Goal: Information Seeking & Learning: Understand process/instructions

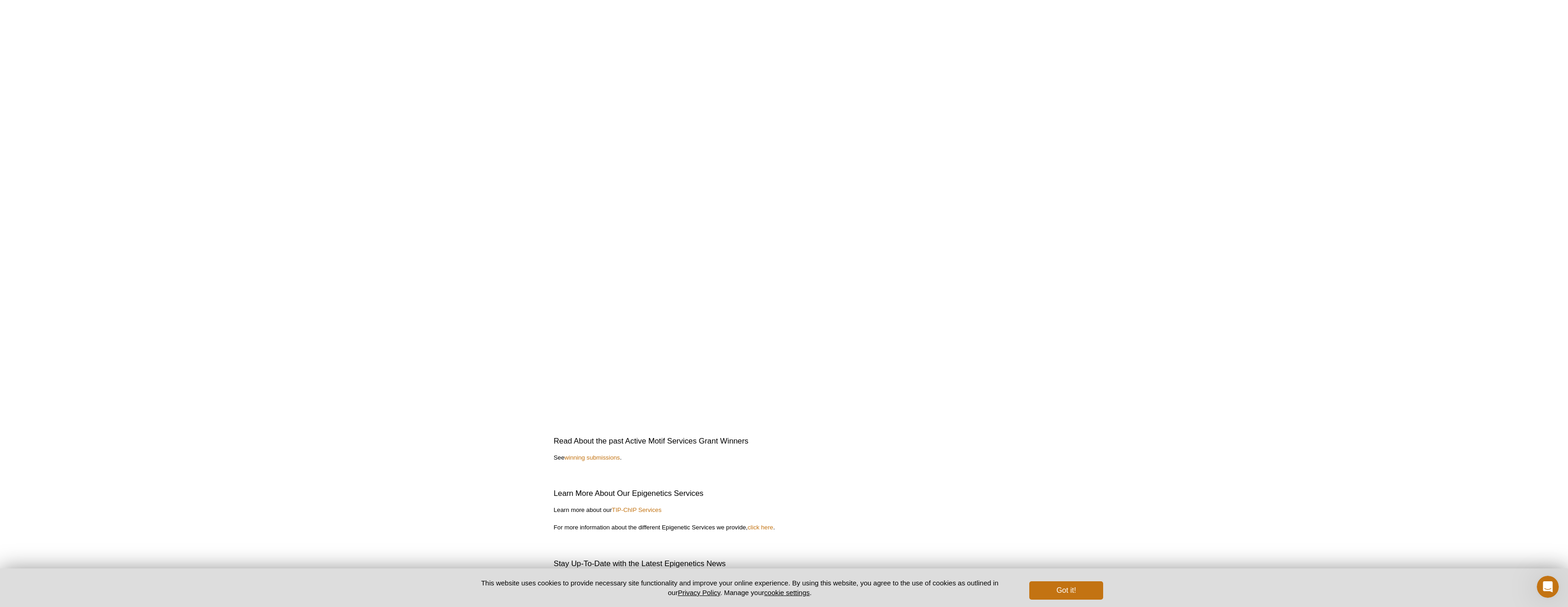
scroll to position [1856, 0]
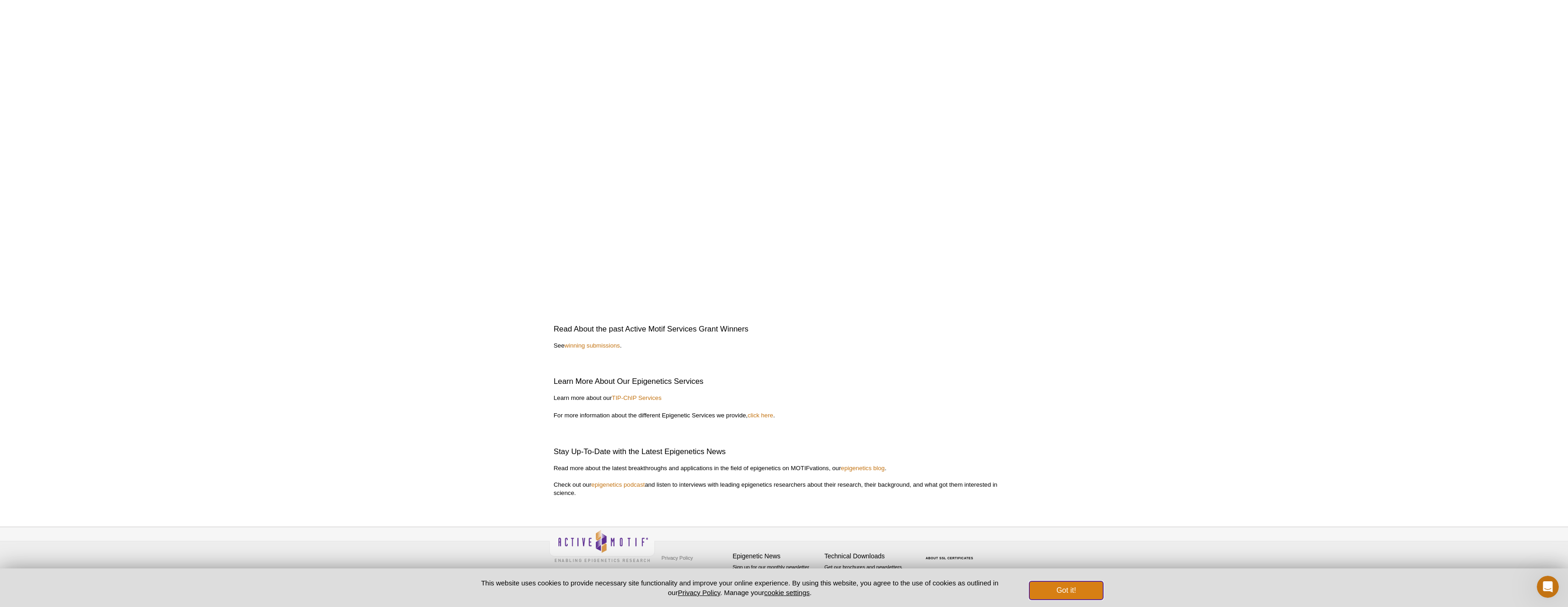
click at [1066, 596] on button "Got it!" at bounding box center [1066, 590] width 74 height 18
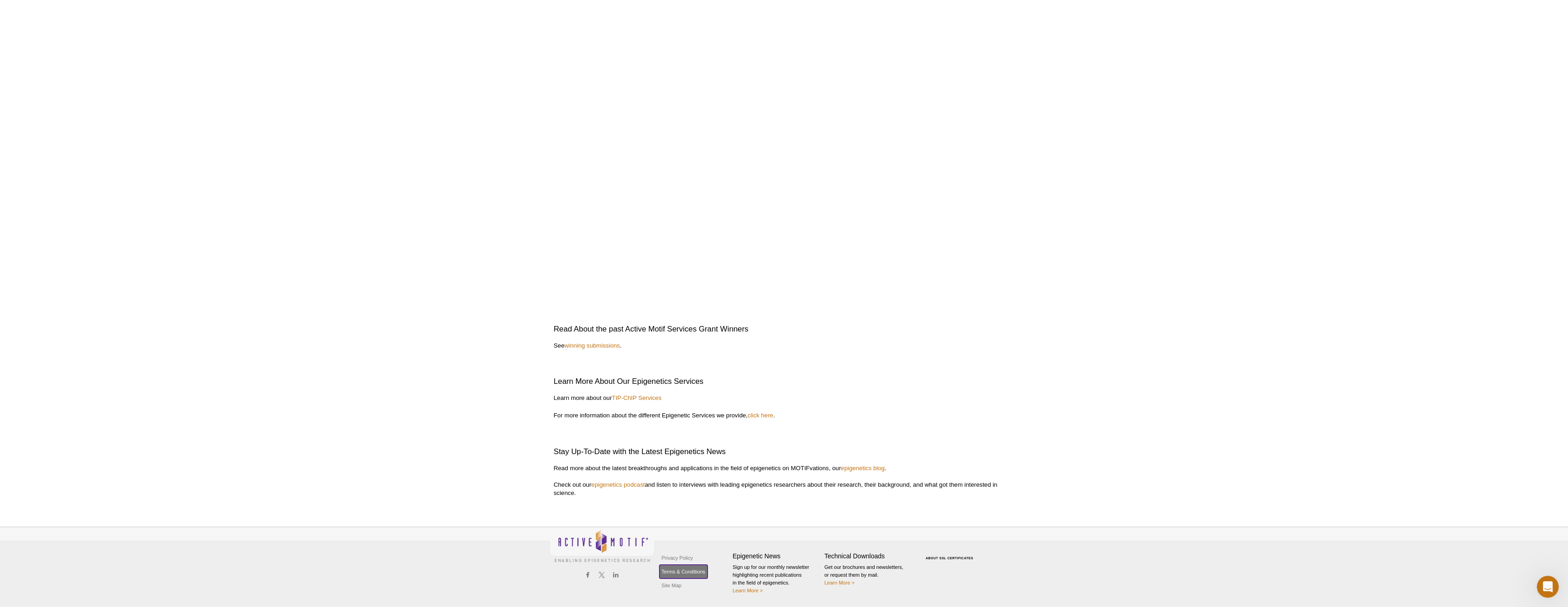
click at [679, 572] on link "Terms & Conditions" at bounding box center [683, 571] width 48 height 14
